Goal: Feedback & Contribution: Leave review/rating

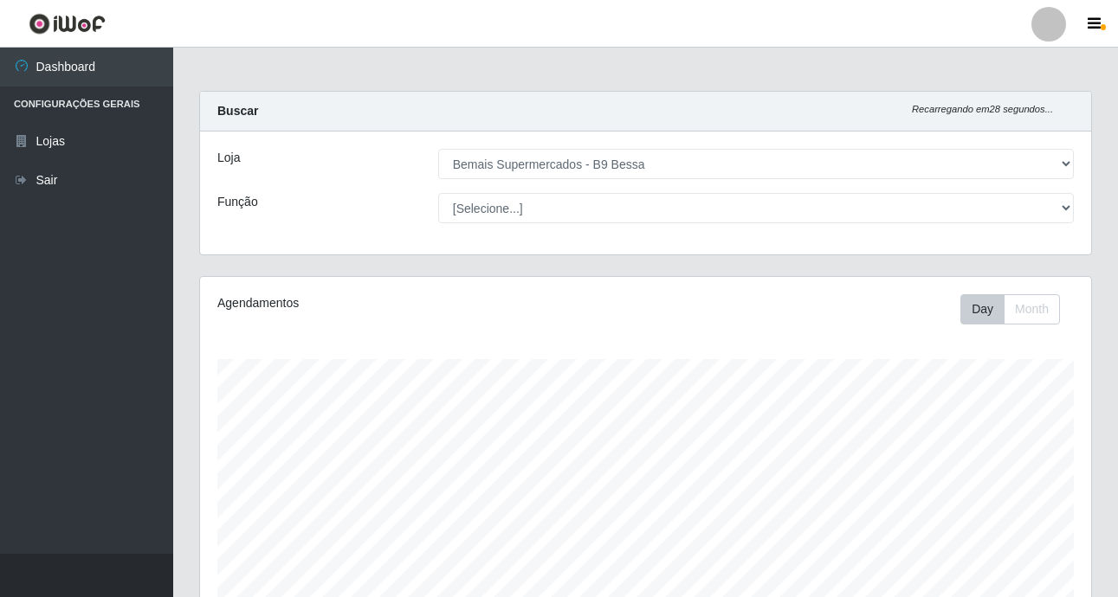
select select "410"
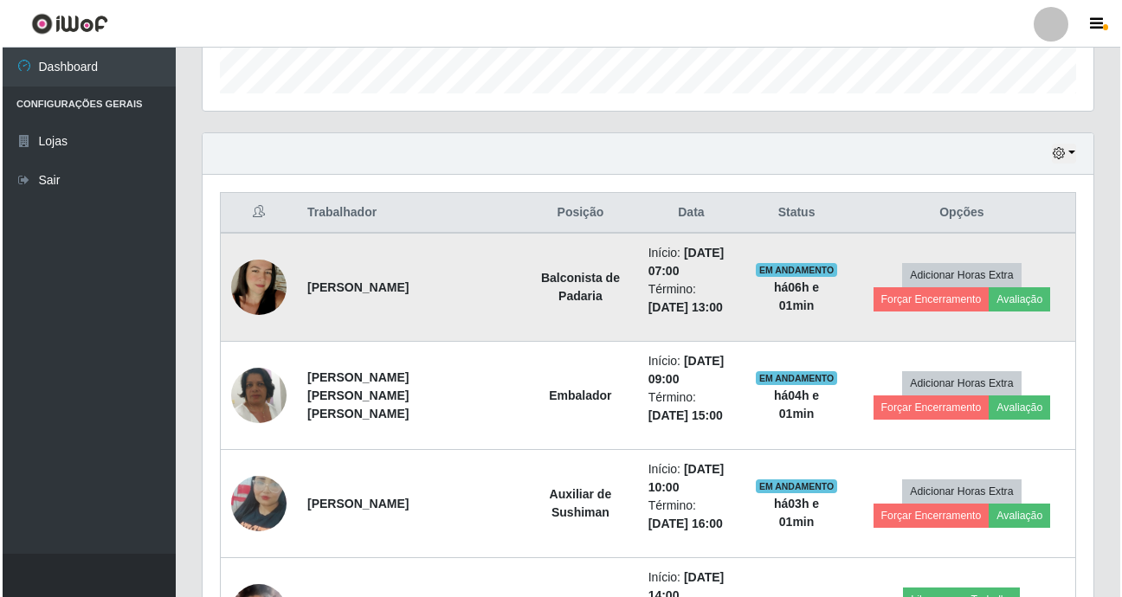
scroll to position [359, 891]
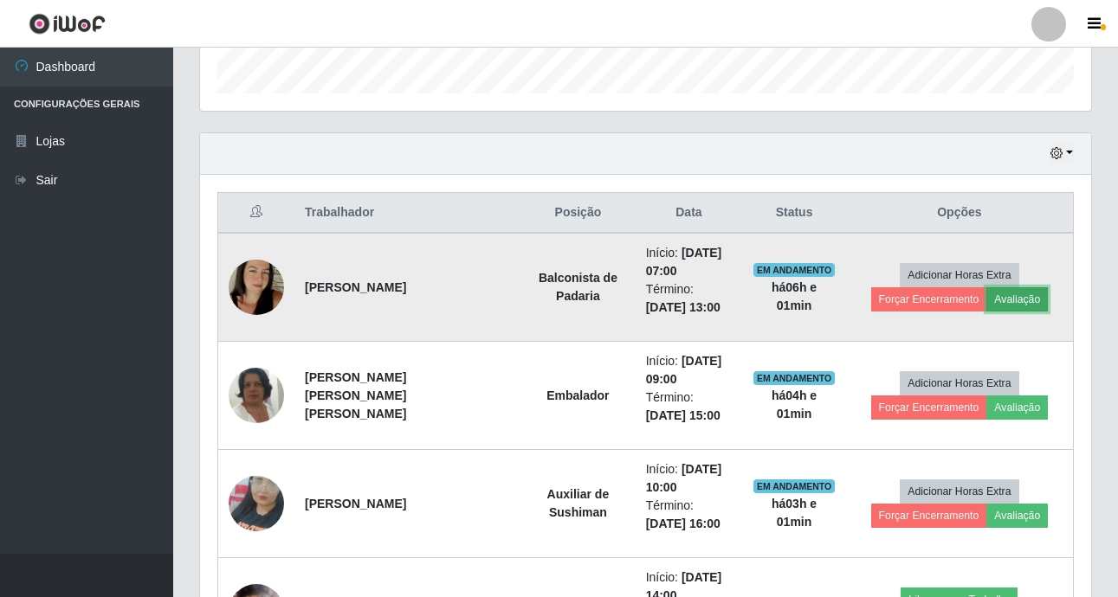
click at [1026, 300] on button "Avaliação" at bounding box center [1016, 299] width 61 height 24
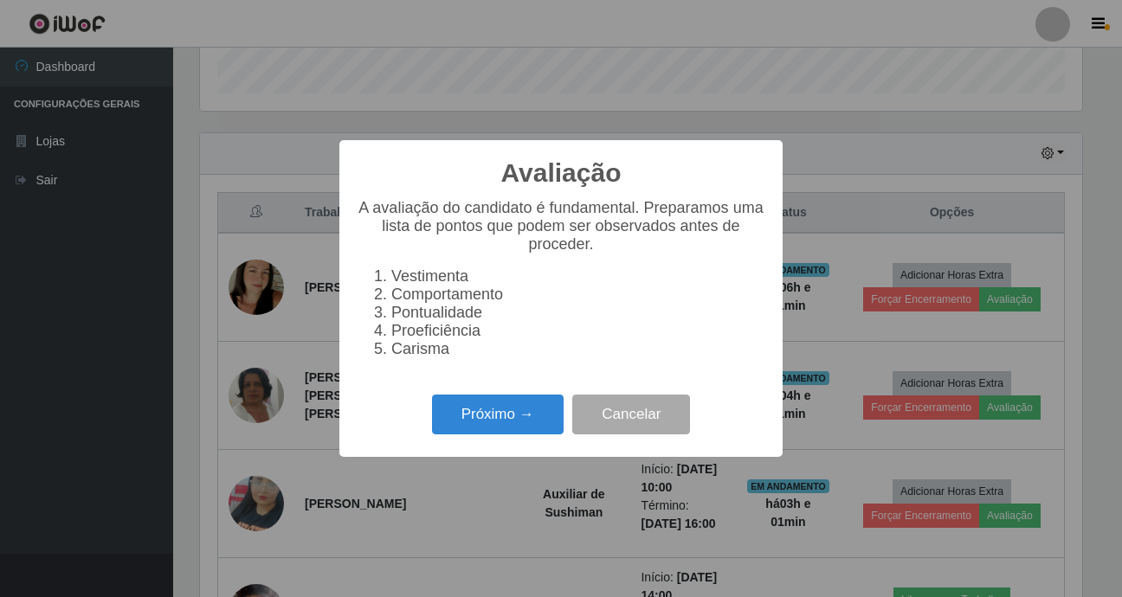
scroll to position [359, 882]
click at [525, 434] on button "Próximo →" at bounding box center [498, 415] width 132 height 41
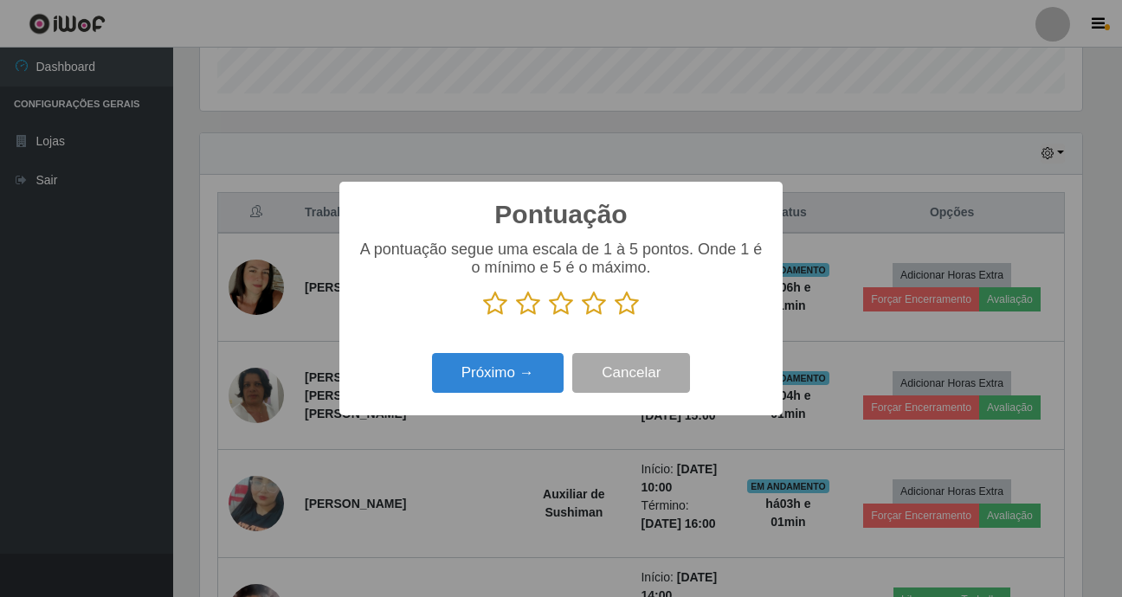
scroll to position [865357, 864834]
click at [635, 301] on icon at bounding box center [627, 304] width 24 height 26
click at [615, 317] on input "radio" at bounding box center [615, 317] width 0 height 0
click at [538, 368] on button "Próximo →" at bounding box center [498, 373] width 132 height 41
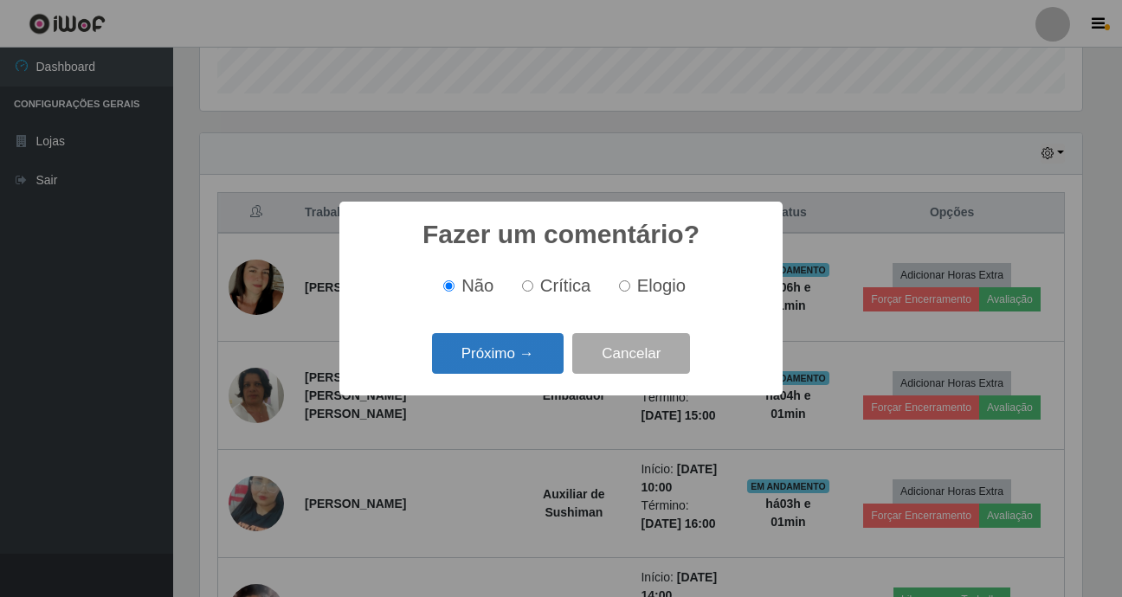
click at [550, 360] on button "Próximo →" at bounding box center [498, 353] width 132 height 41
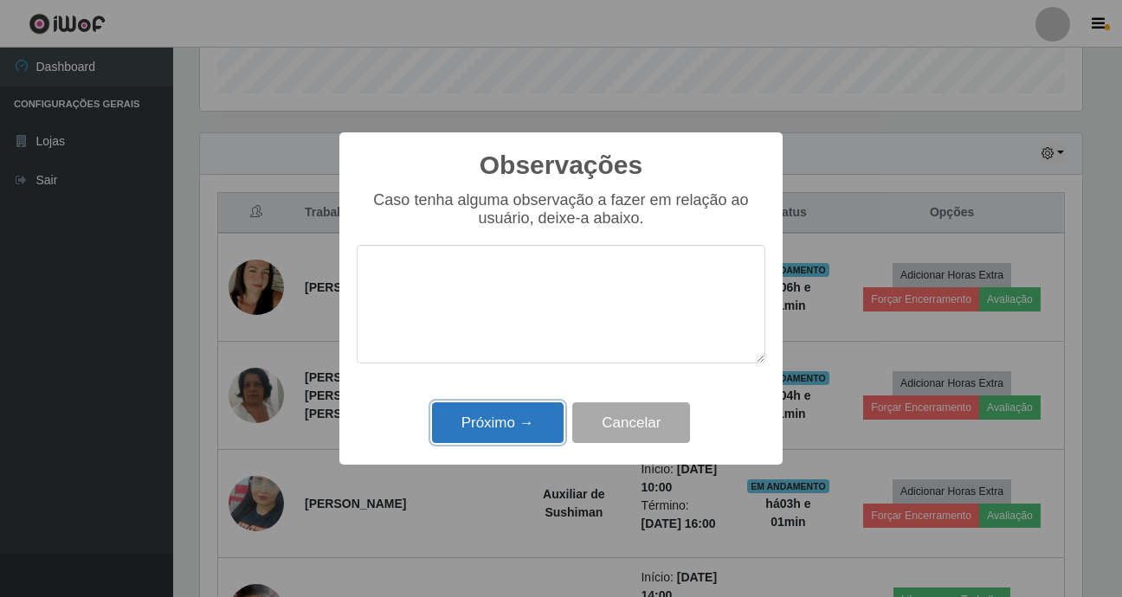
click at [532, 415] on button "Próximo →" at bounding box center [498, 423] width 132 height 41
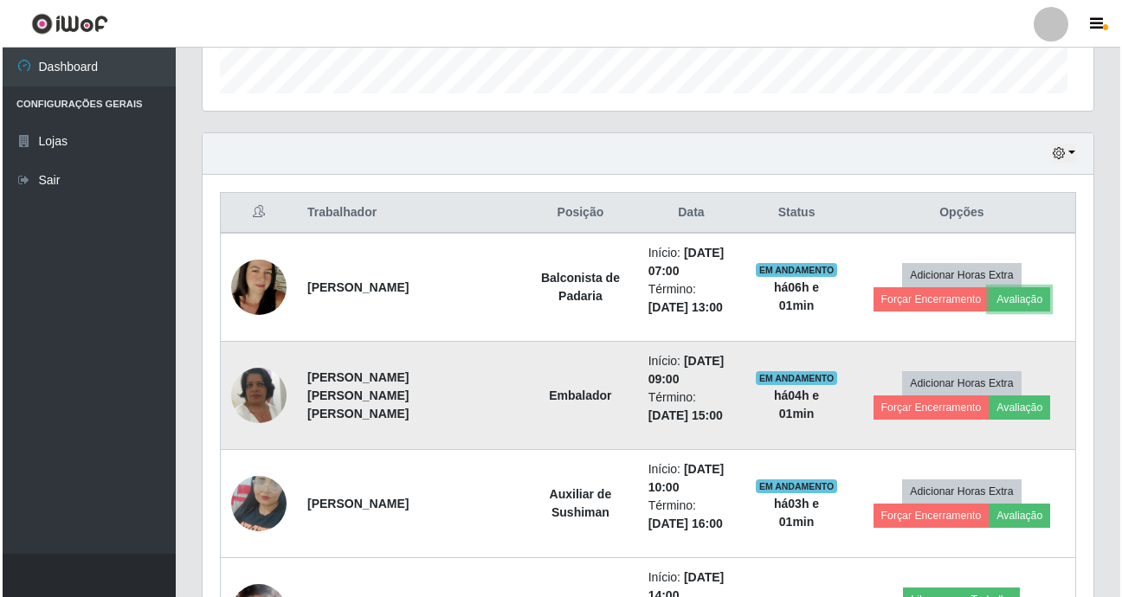
scroll to position [359, 891]
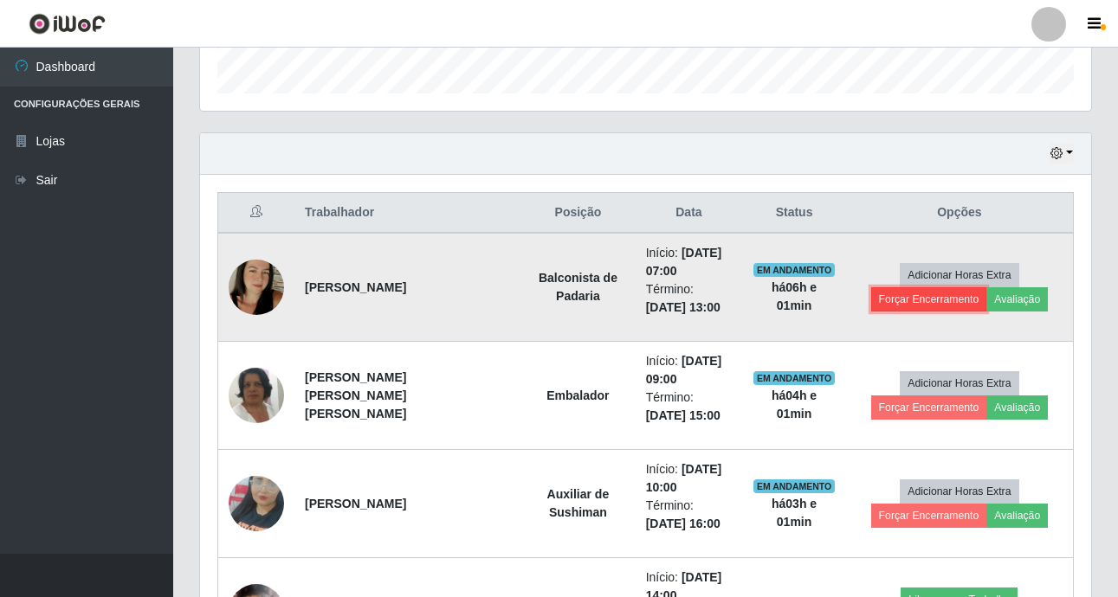
click at [923, 303] on button "Forçar Encerramento" at bounding box center [929, 299] width 116 height 24
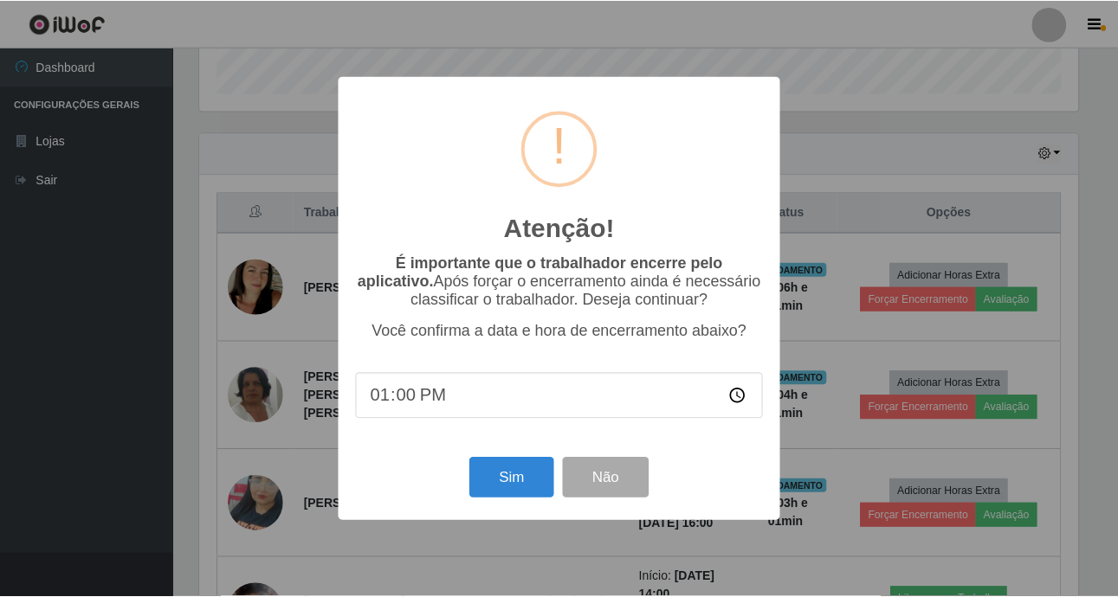
scroll to position [359, 882]
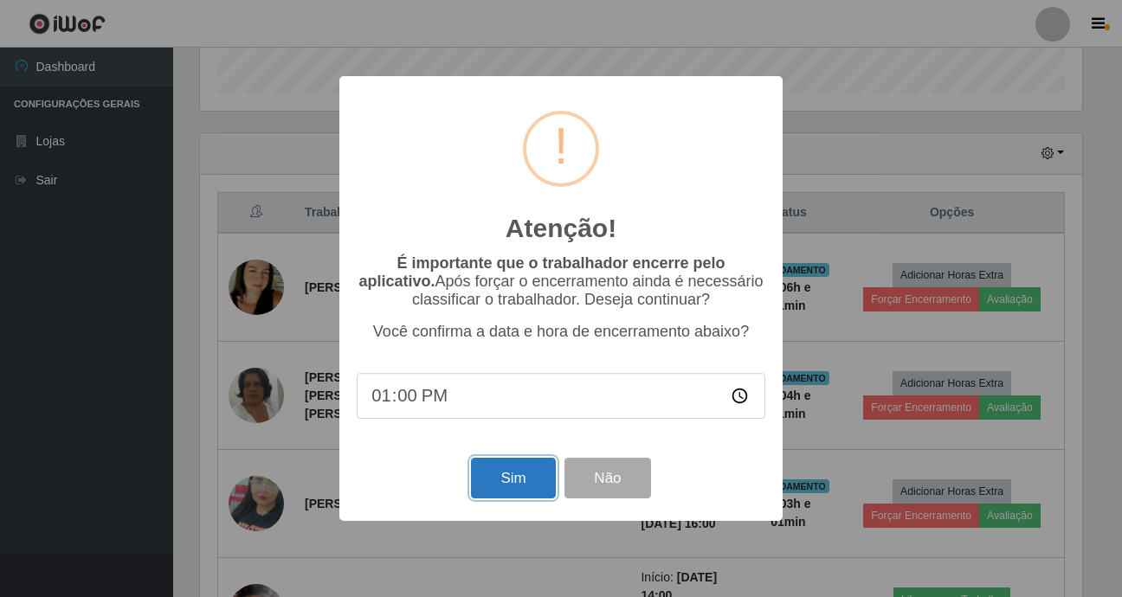
click at [493, 484] on button "Sim" at bounding box center [513, 478] width 84 height 41
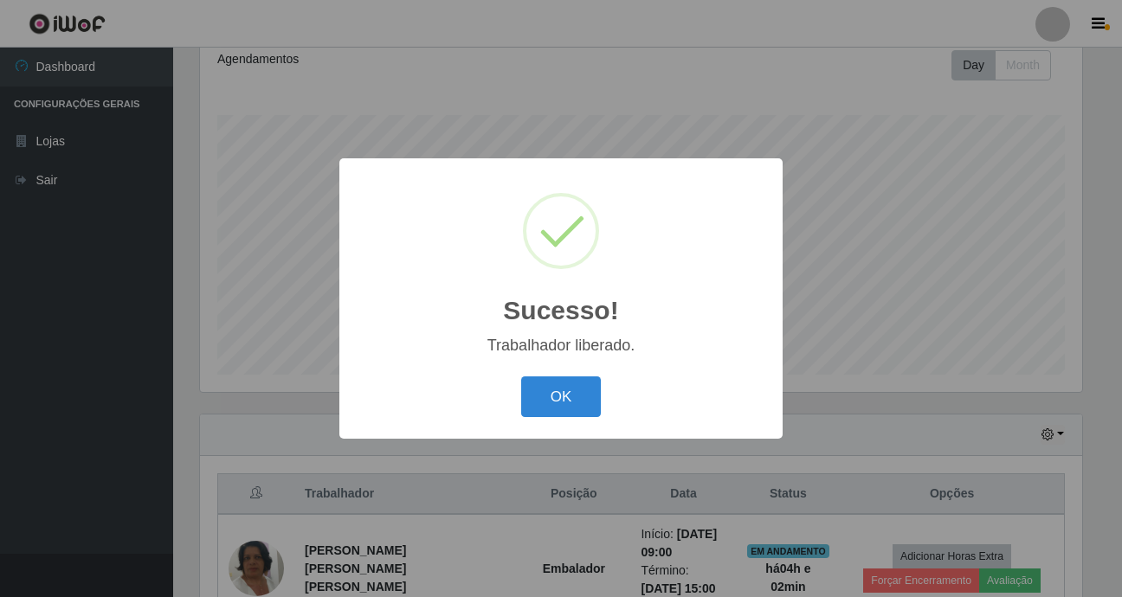
click at [521, 377] on button "OK" at bounding box center [561, 397] width 81 height 41
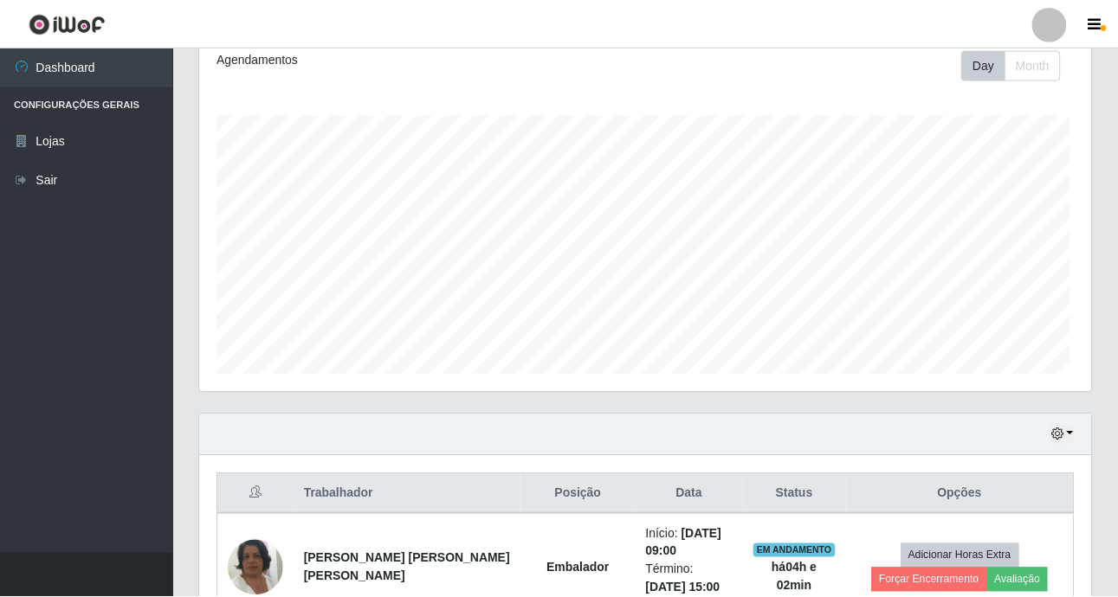
scroll to position [359, 891]
